Goal: Transaction & Acquisition: Purchase product/service

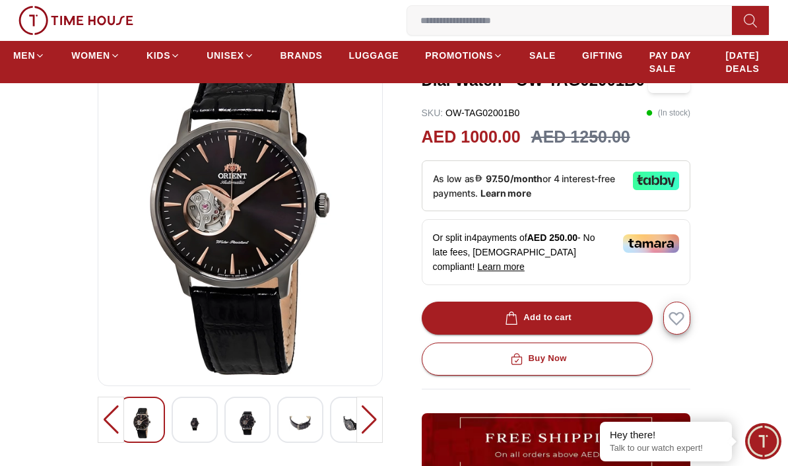
scroll to position [121, 0]
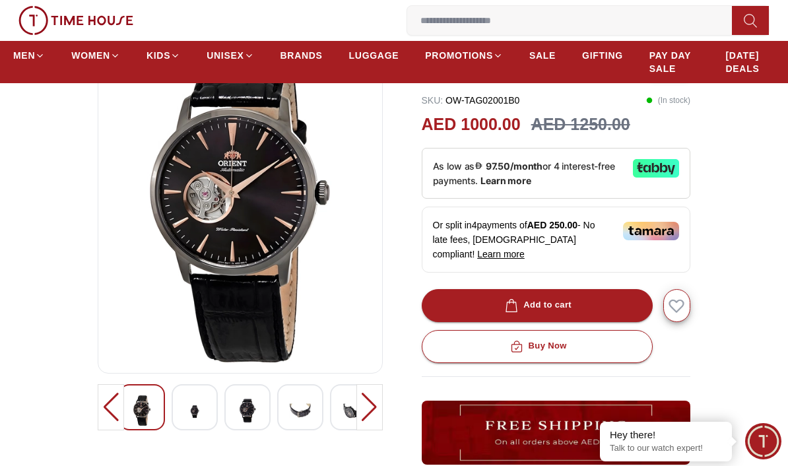
click at [190, 414] on img at bounding box center [195, 412] width 24 height 32
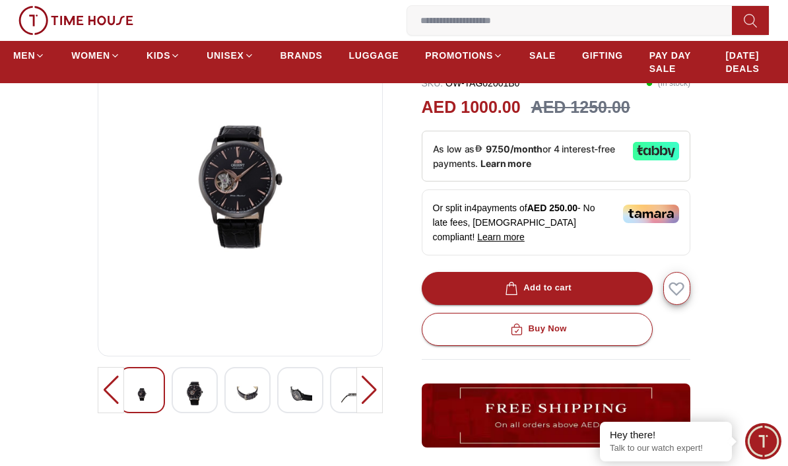
click at [228, 401] on div at bounding box center [248, 390] width 46 height 46
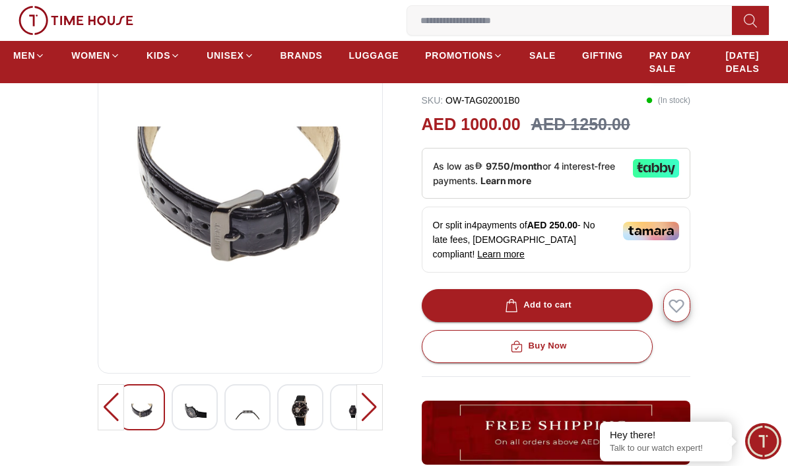
scroll to position [102, 0]
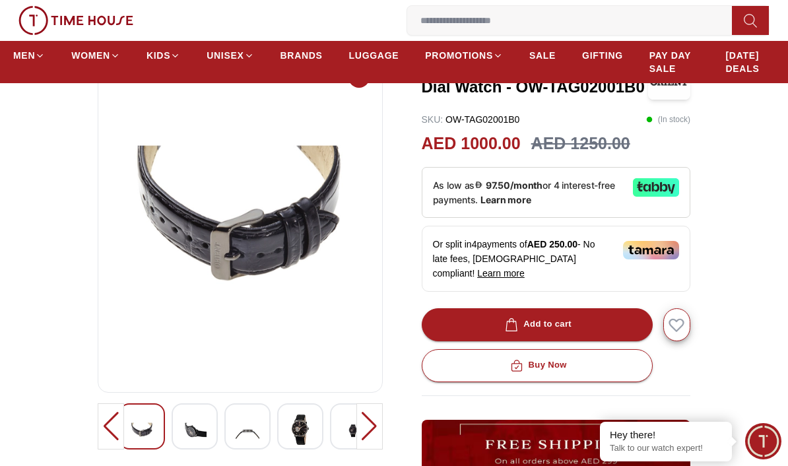
click at [285, 453] on div at bounding box center [240, 429] width 285 height 52
click at [306, 442] on img at bounding box center [301, 430] width 24 height 30
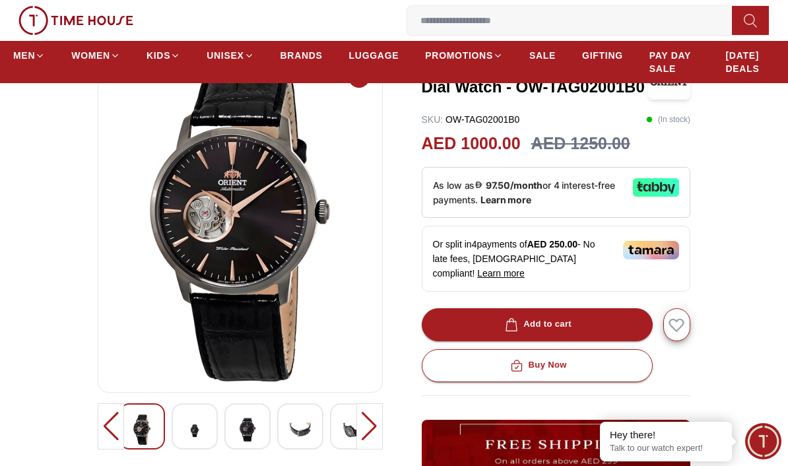
click at [377, 423] on div at bounding box center [370, 426] width 26 height 46
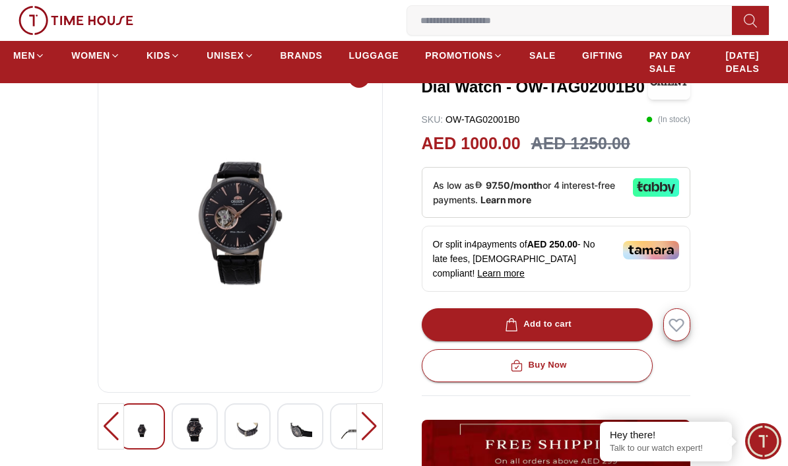
click at [376, 423] on div at bounding box center [370, 426] width 26 height 46
click at [369, 434] on div at bounding box center [370, 426] width 26 height 46
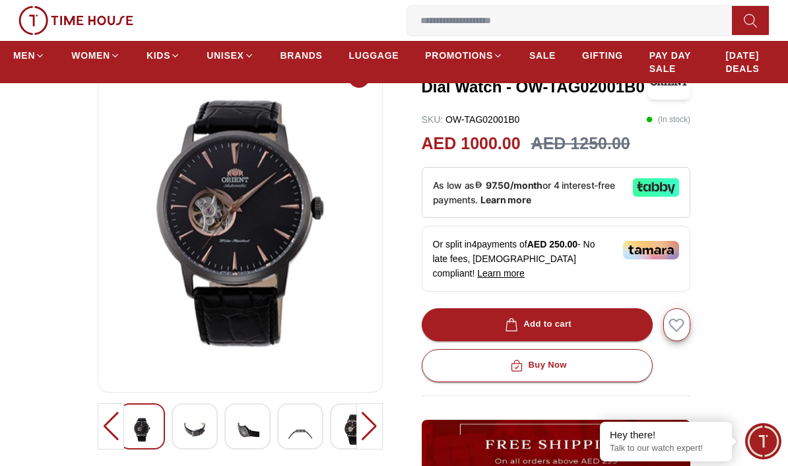
click at [367, 432] on div at bounding box center [370, 426] width 26 height 46
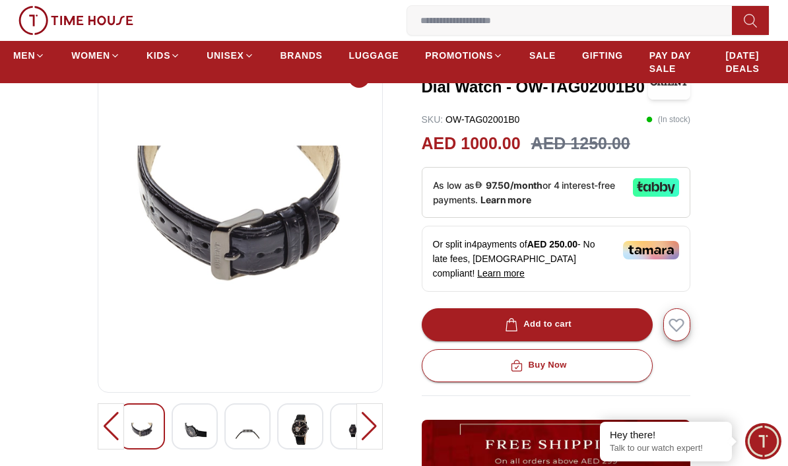
click at [366, 434] on div at bounding box center [370, 426] width 26 height 46
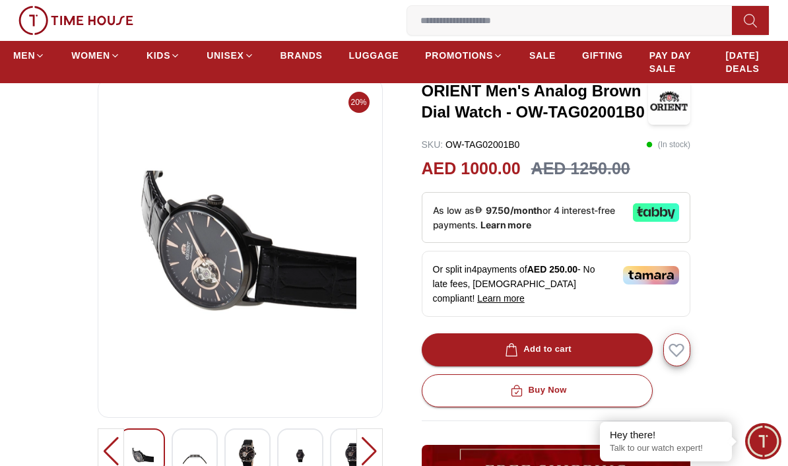
scroll to position [57, 0]
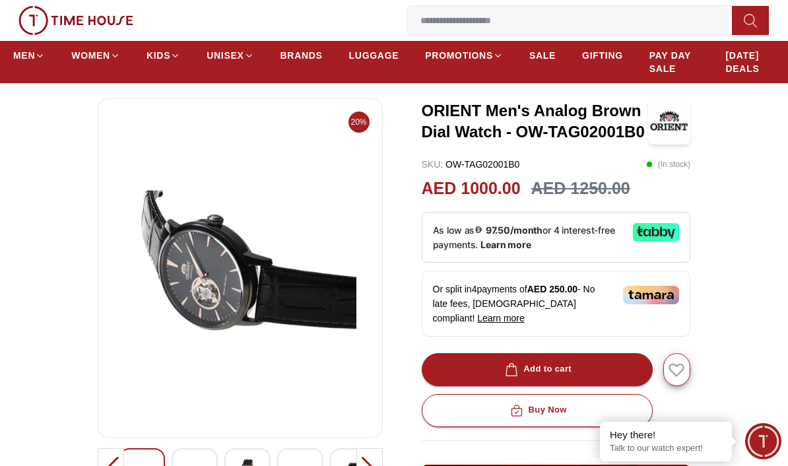
click at [359, 466] on div at bounding box center [370, 471] width 26 height 46
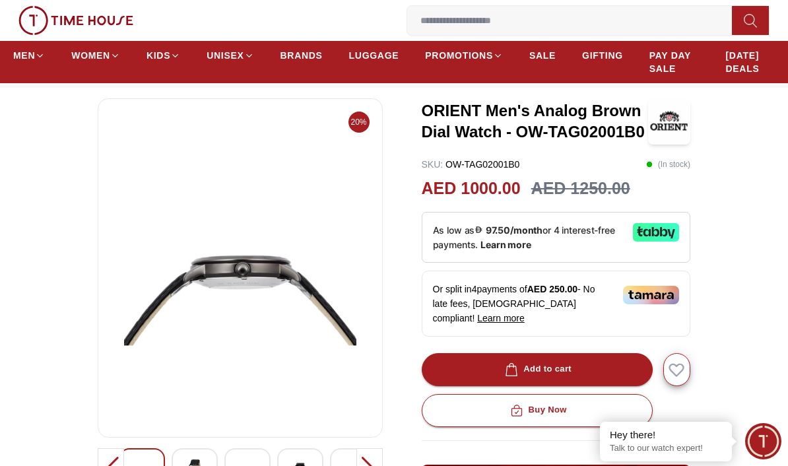
click at [357, 466] on div at bounding box center [370, 471] width 26 height 46
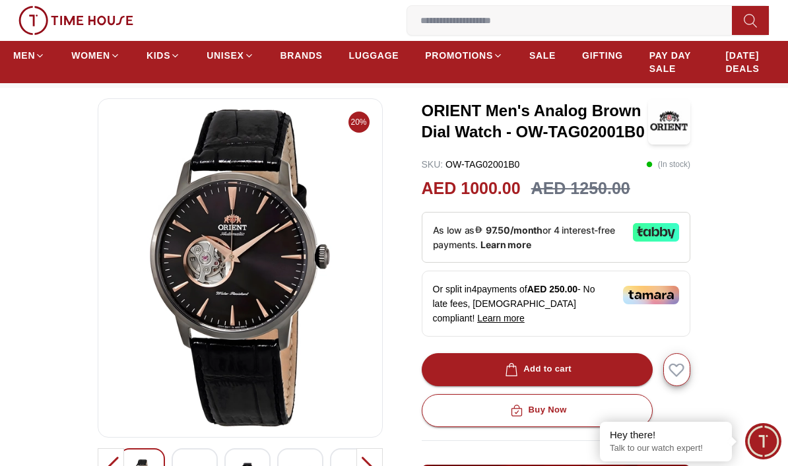
scroll to position [0, 0]
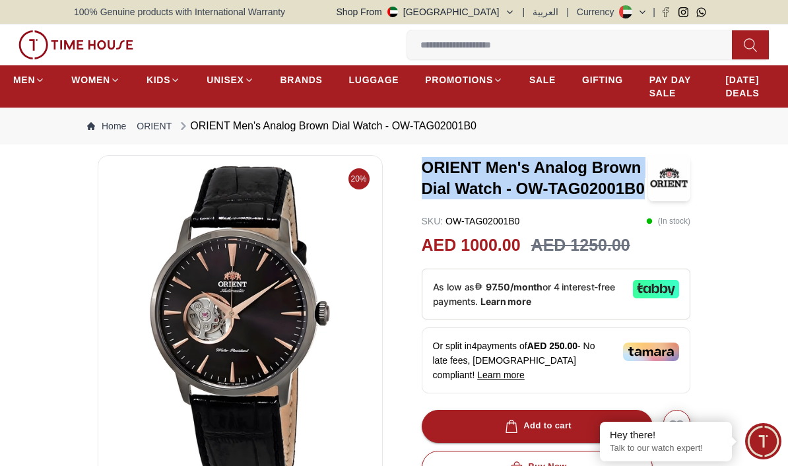
copy h3 "ORIENT Men's Analog Brown Dial Watch - OW-TAG02001B0"
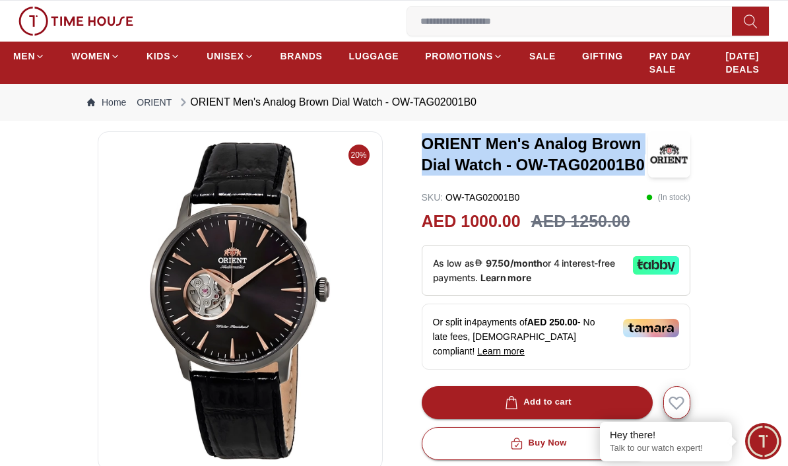
scroll to position [32, 0]
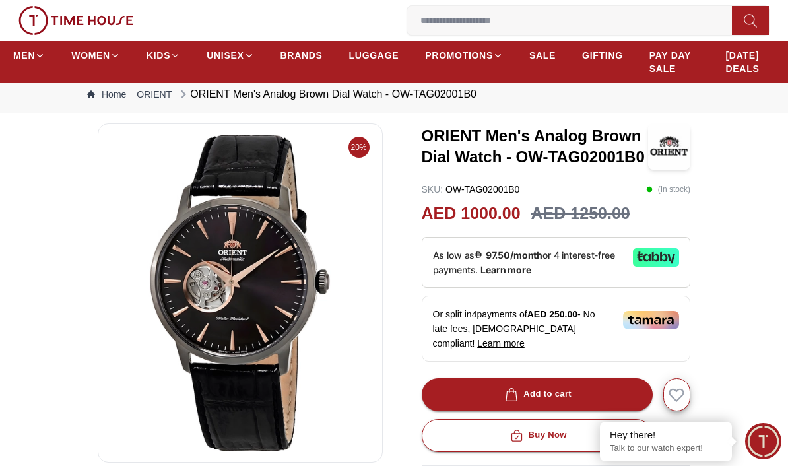
scroll to position [0, 0]
